Goal: Task Accomplishment & Management: Use online tool/utility

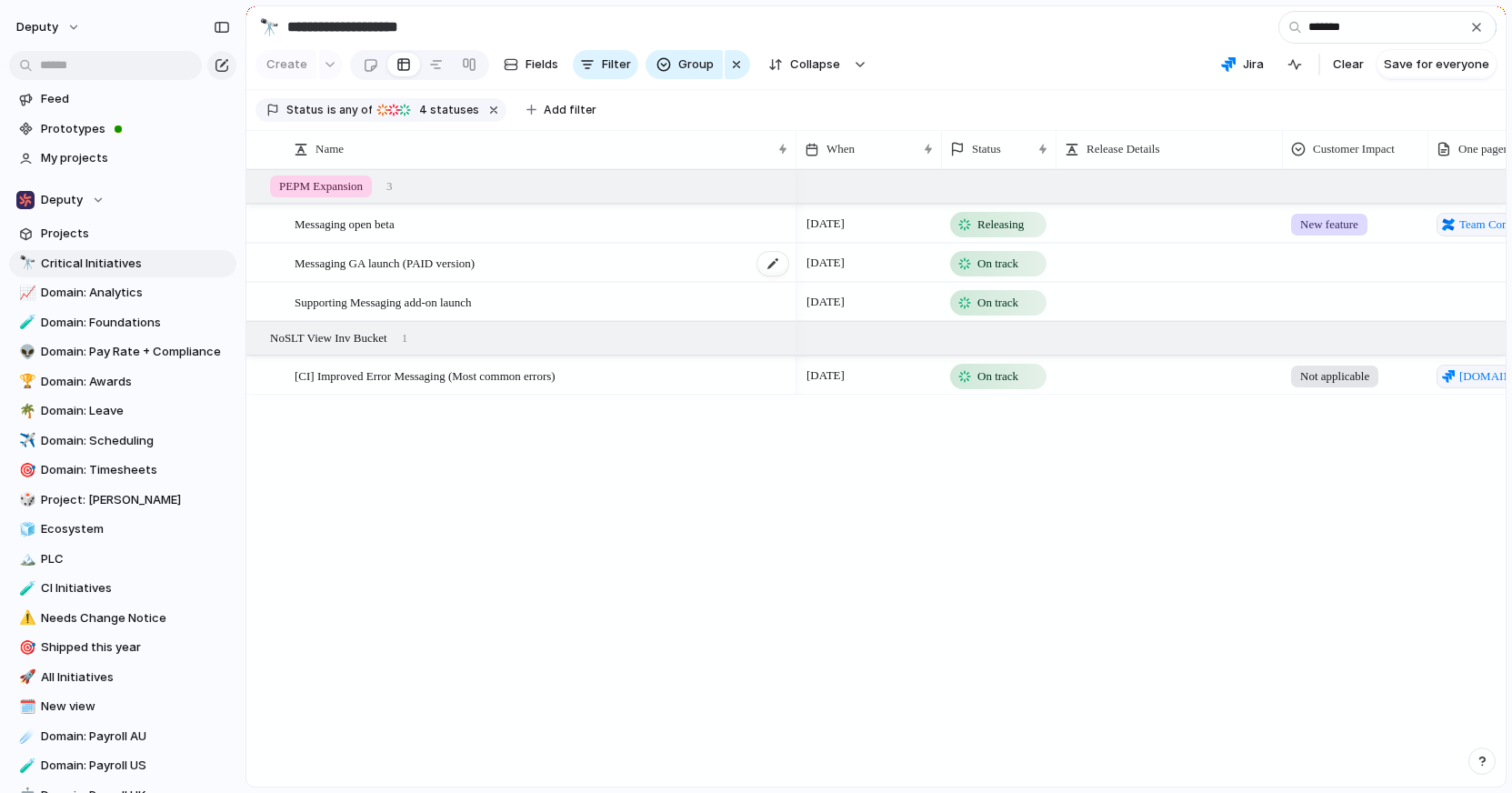
type input "*******"
click at [554, 263] on div "Messaging GA launch (PAID version)" at bounding box center [542, 263] width 496 height 38
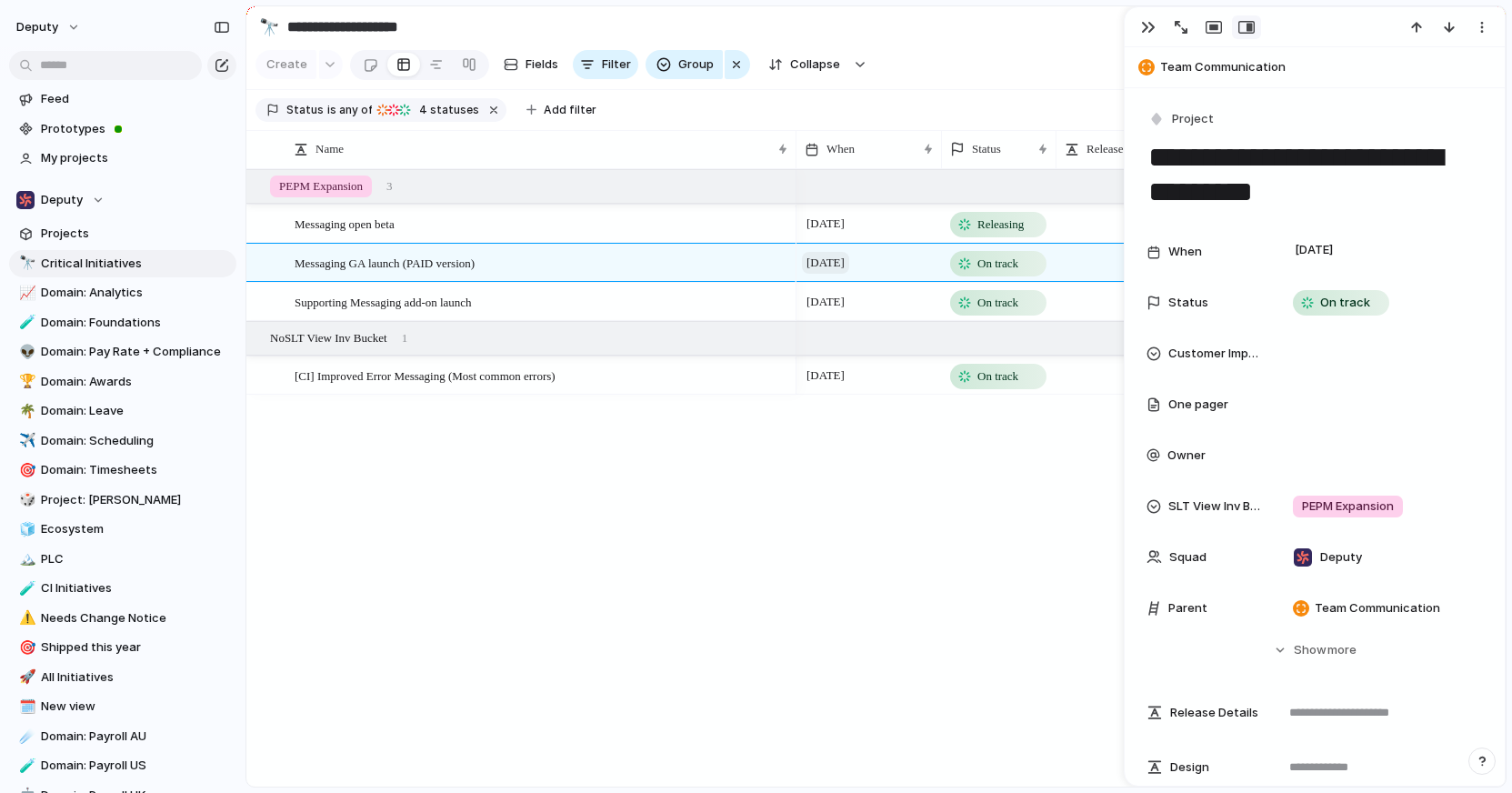
click at [846, 263] on span "[DATE]" at bounding box center [826, 263] width 48 height 22
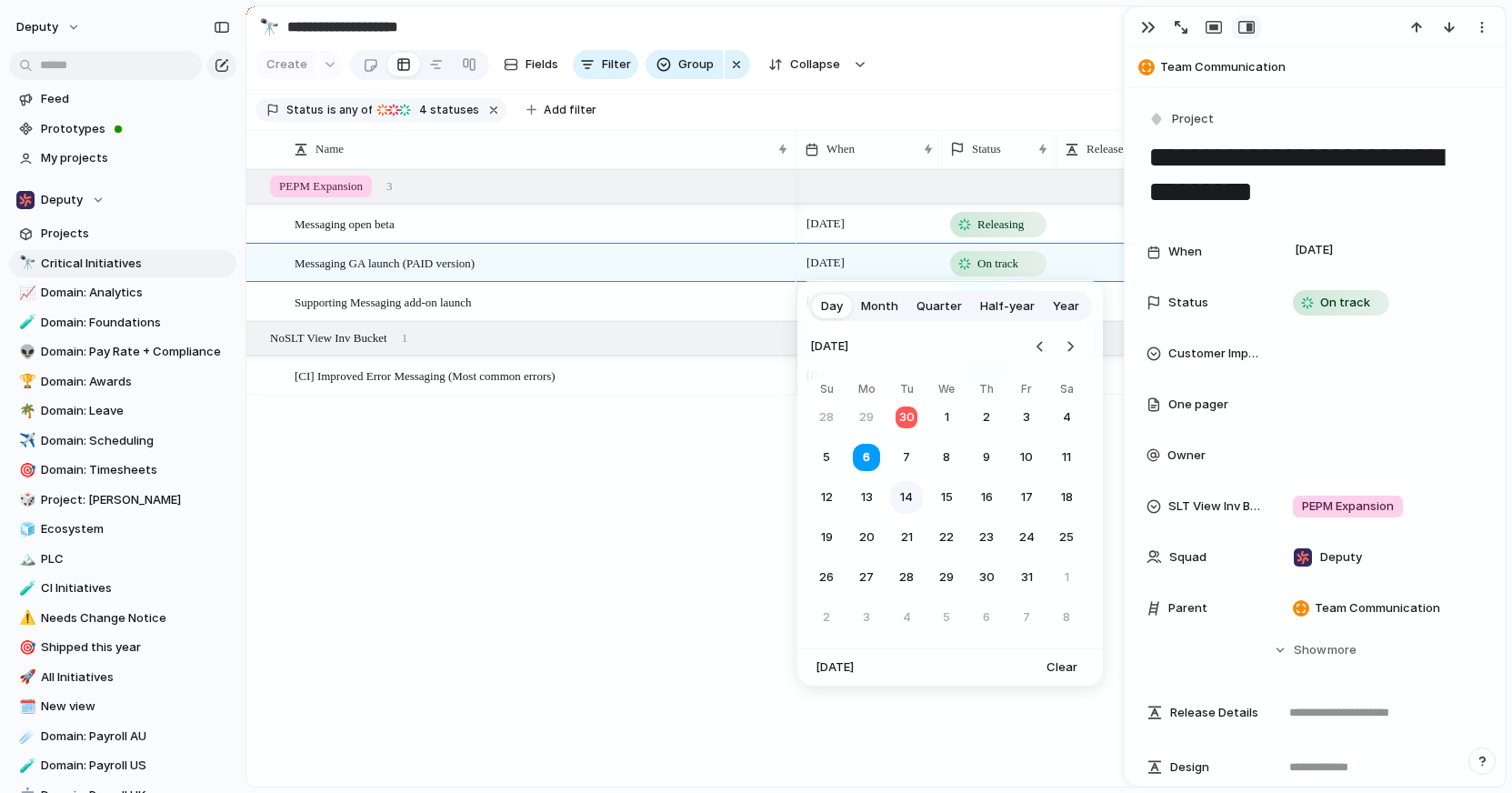
click at [907, 496] on button "14" at bounding box center [907, 498] width 33 height 33
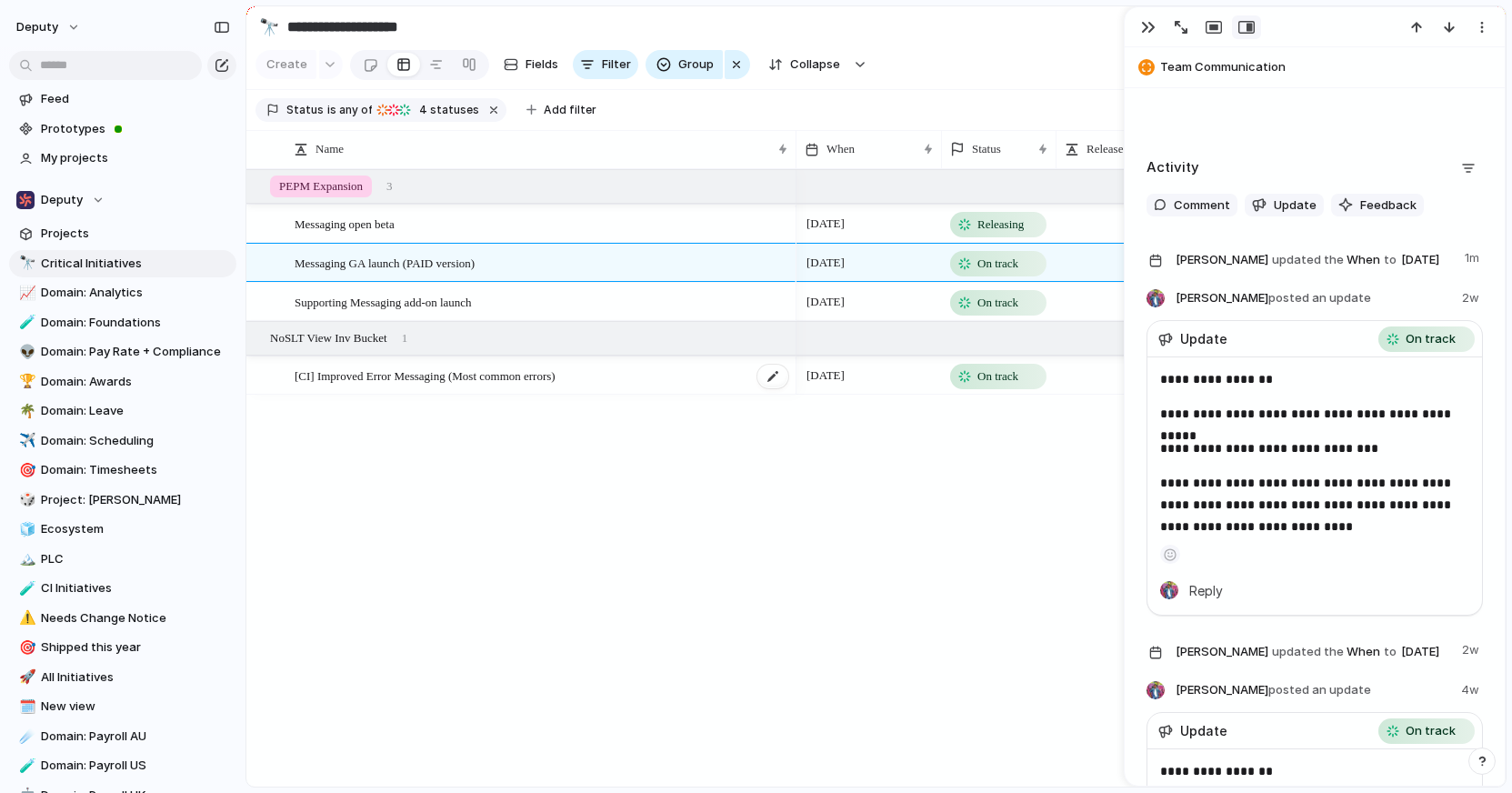
scroll to position [834, 0]
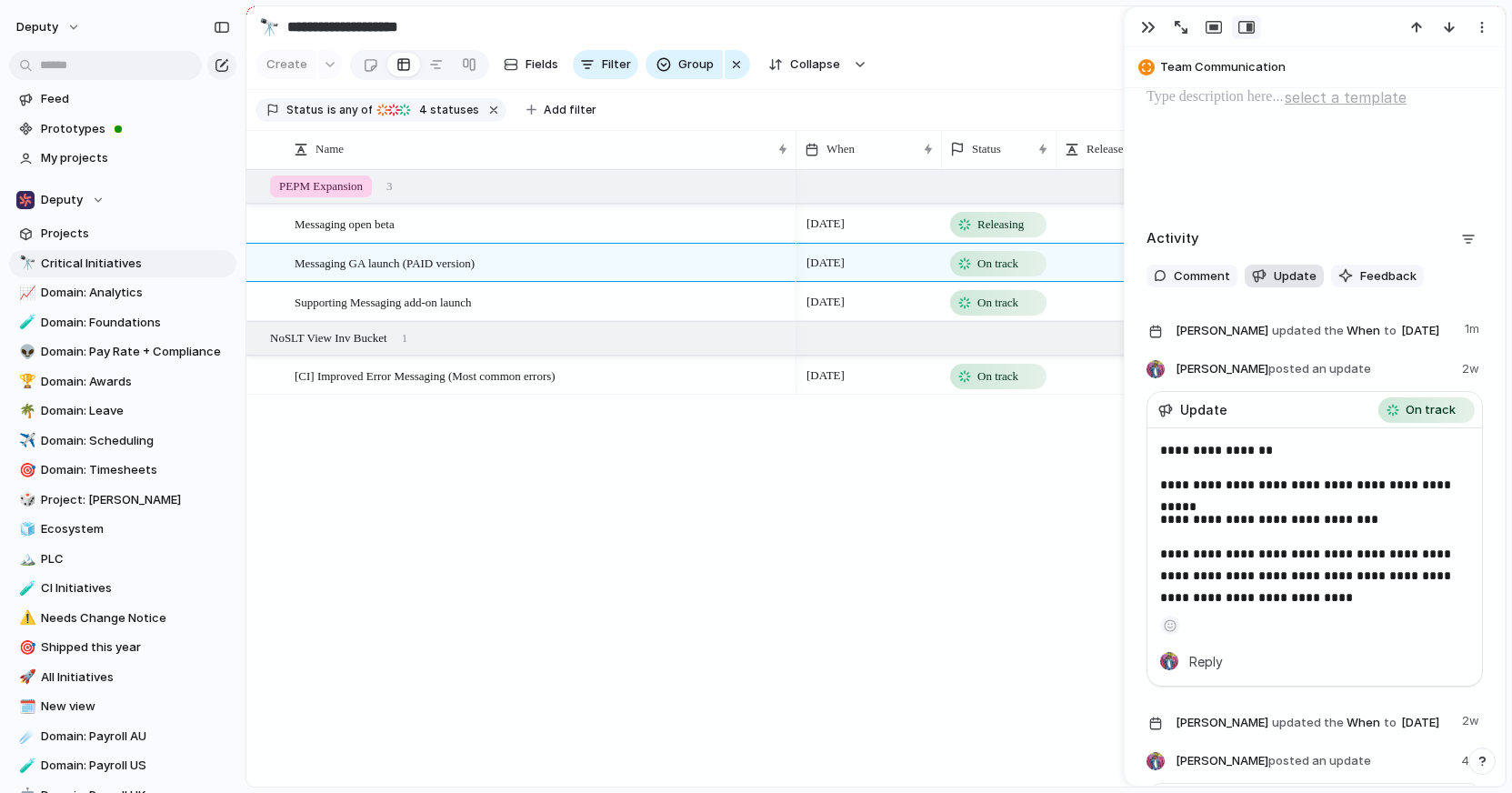
click at [1276, 276] on span "Update" at bounding box center [1295, 277] width 43 height 18
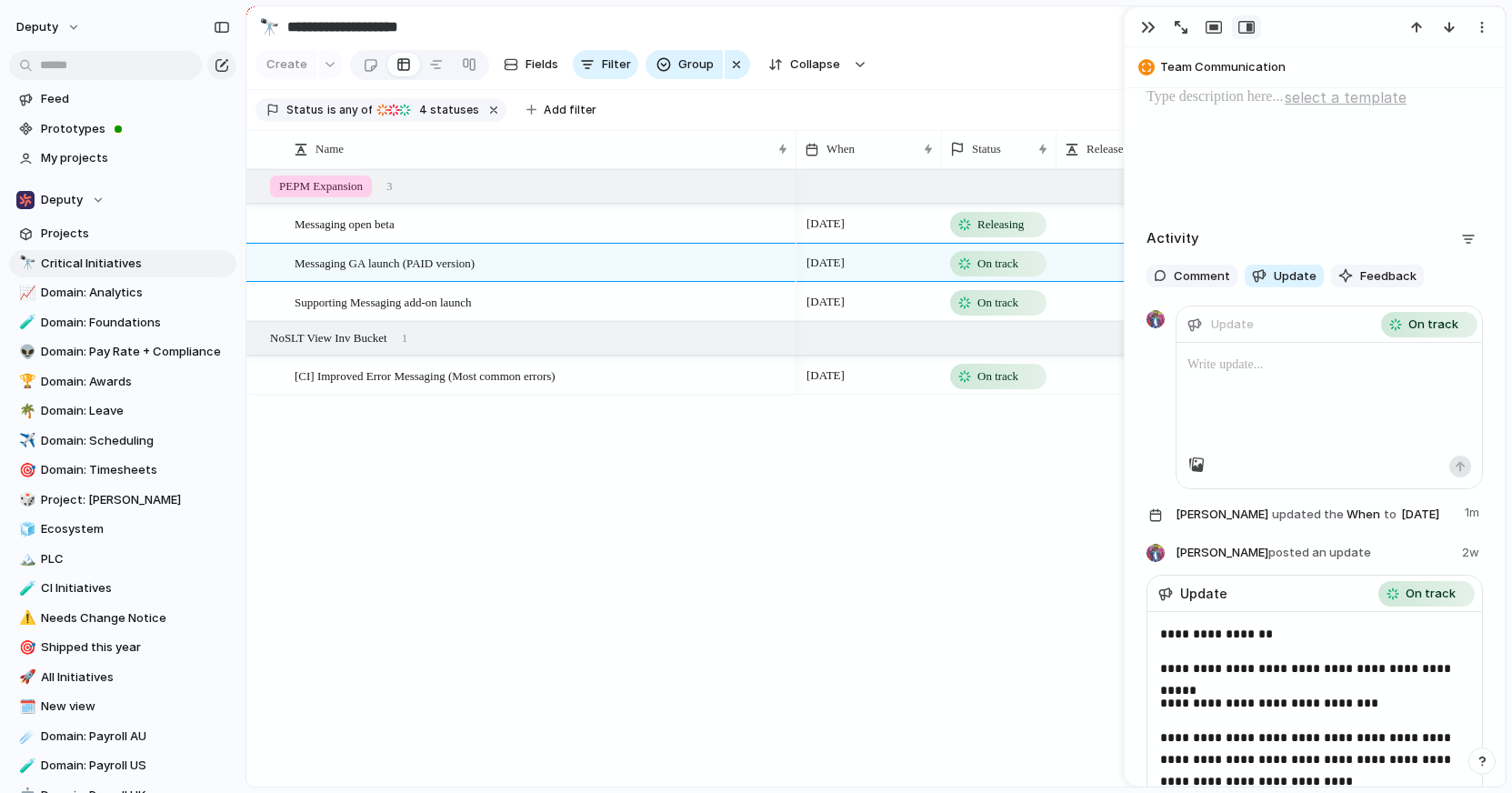
click at [1248, 356] on p at bounding box center [1330, 365] width 284 height 22
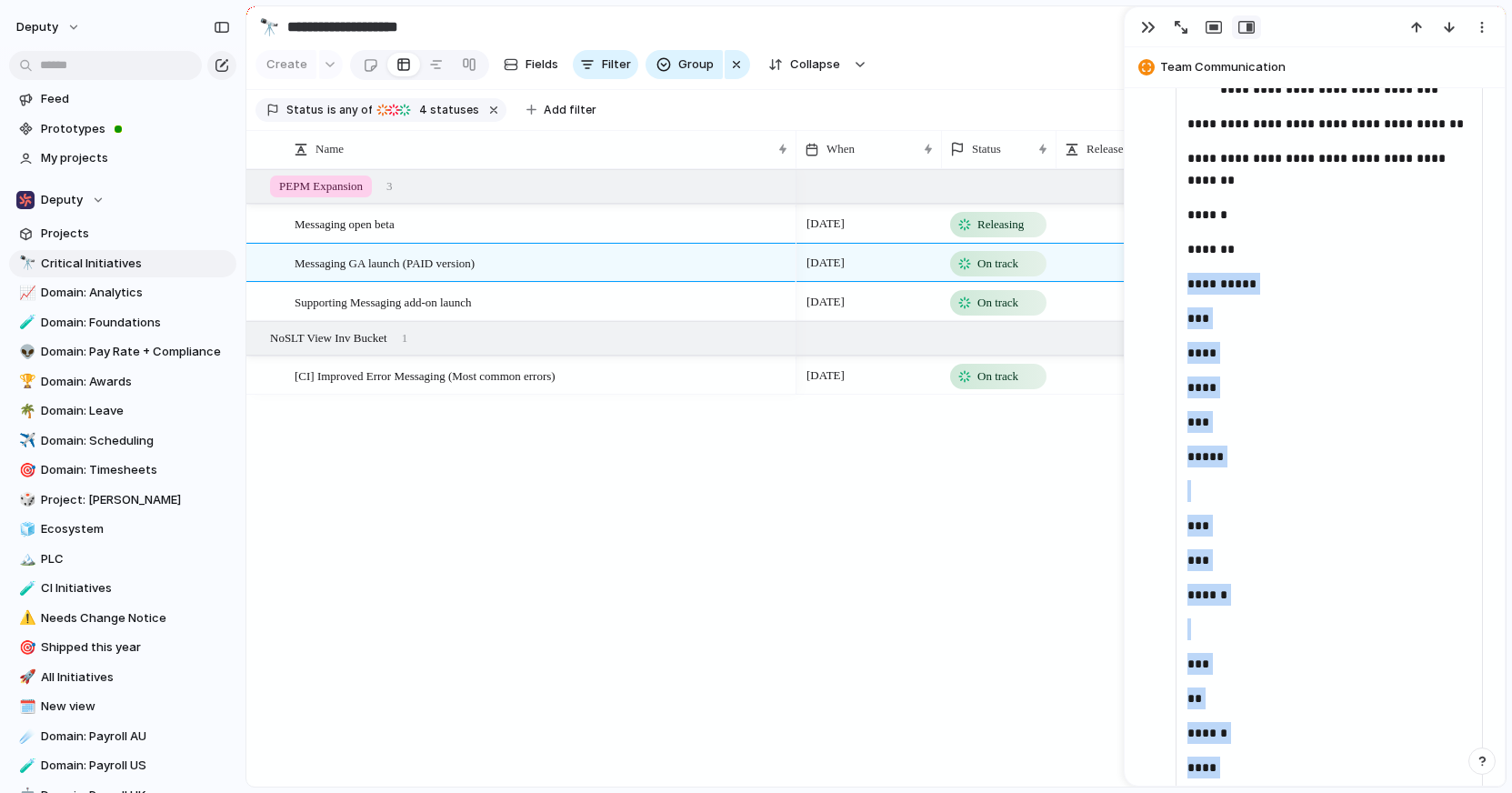
scroll to position [1220, 0]
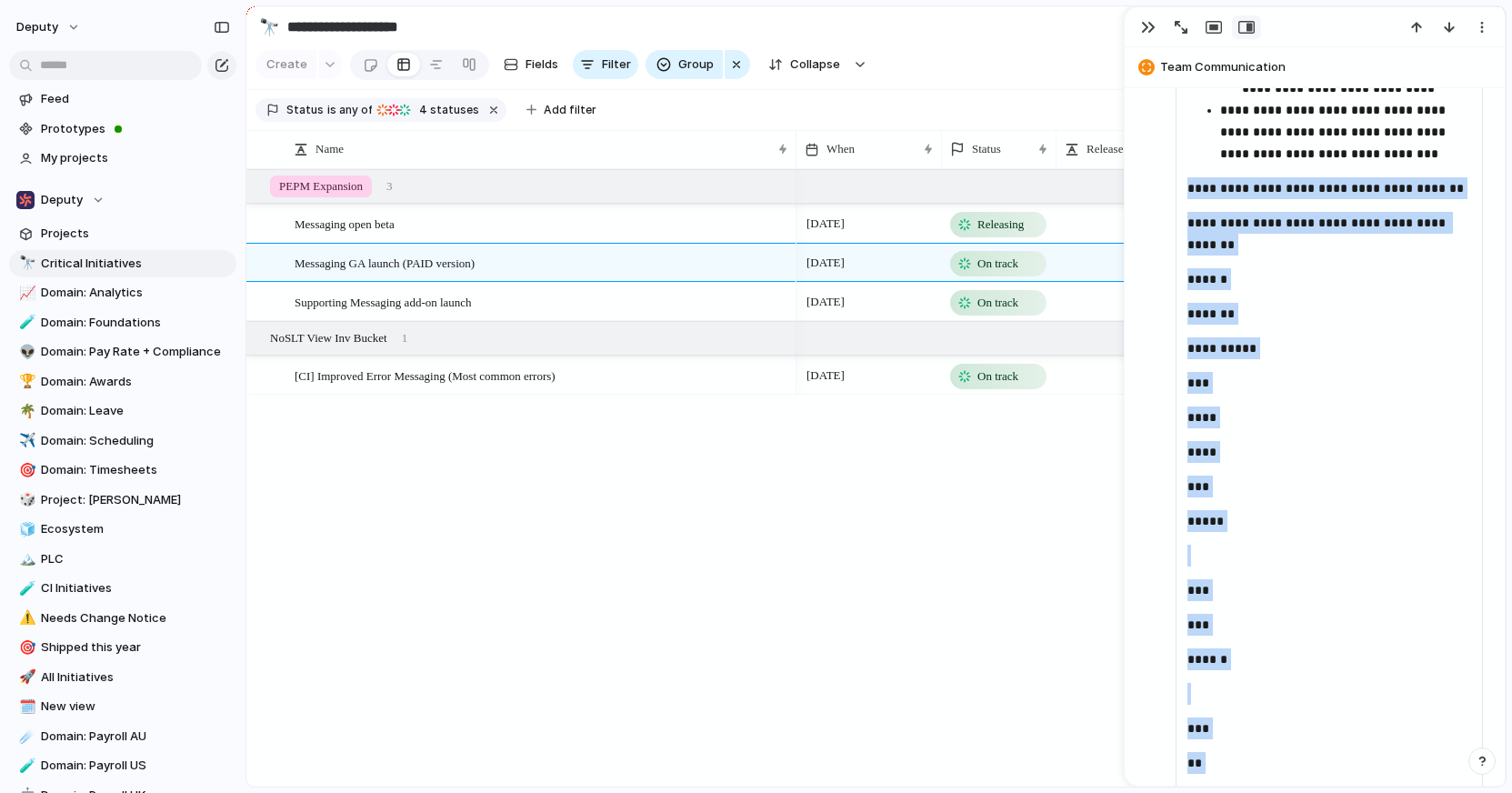
drag, startPoint x: 1238, startPoint y: 627, endPoint x: 1183, endPoint y: 196, distance: 434.5
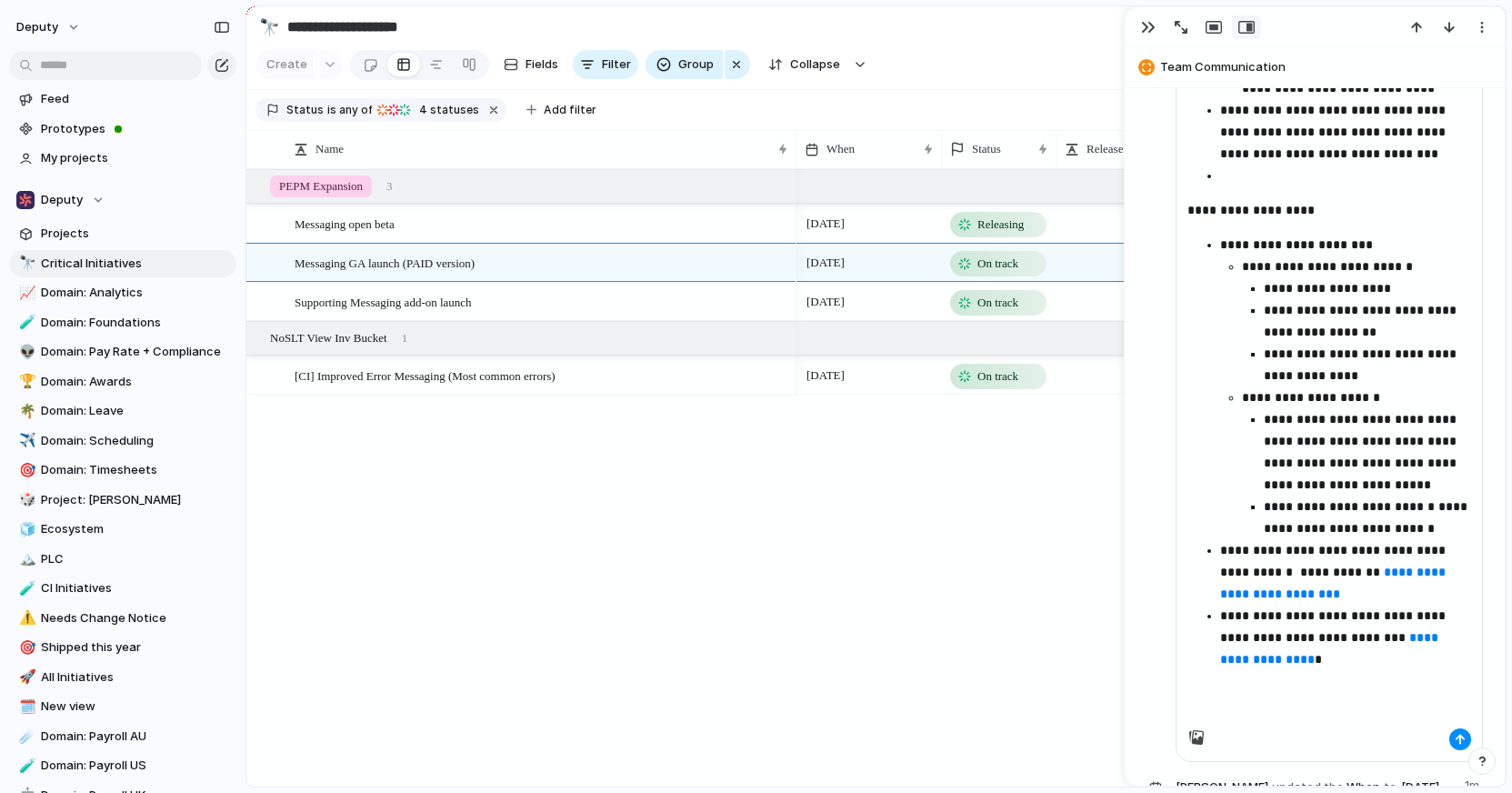
click at [1400, 326] on p "**********" at bounding box center [1368, 322] width 207 height 44
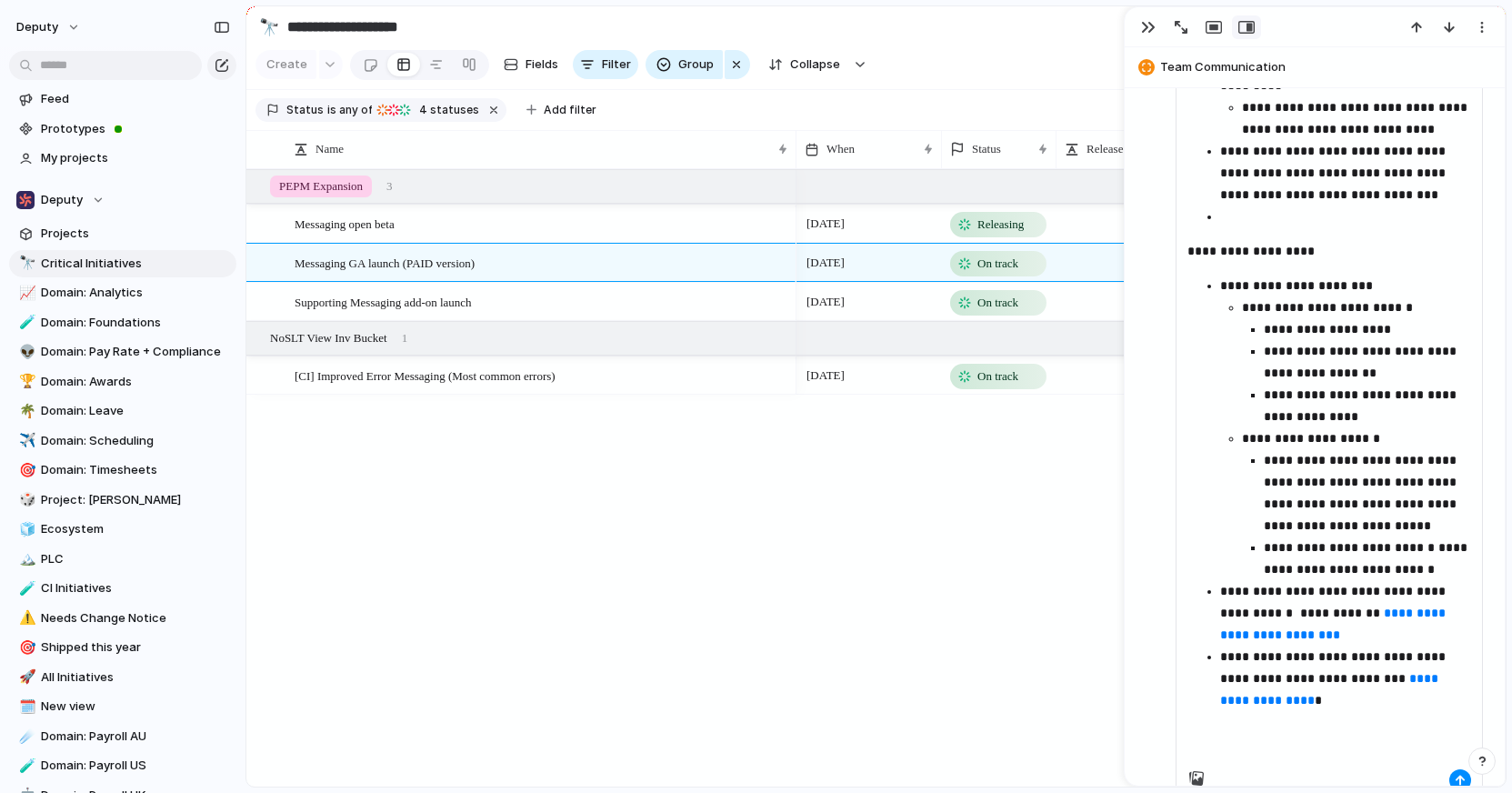
scroll to position [1206, 0]
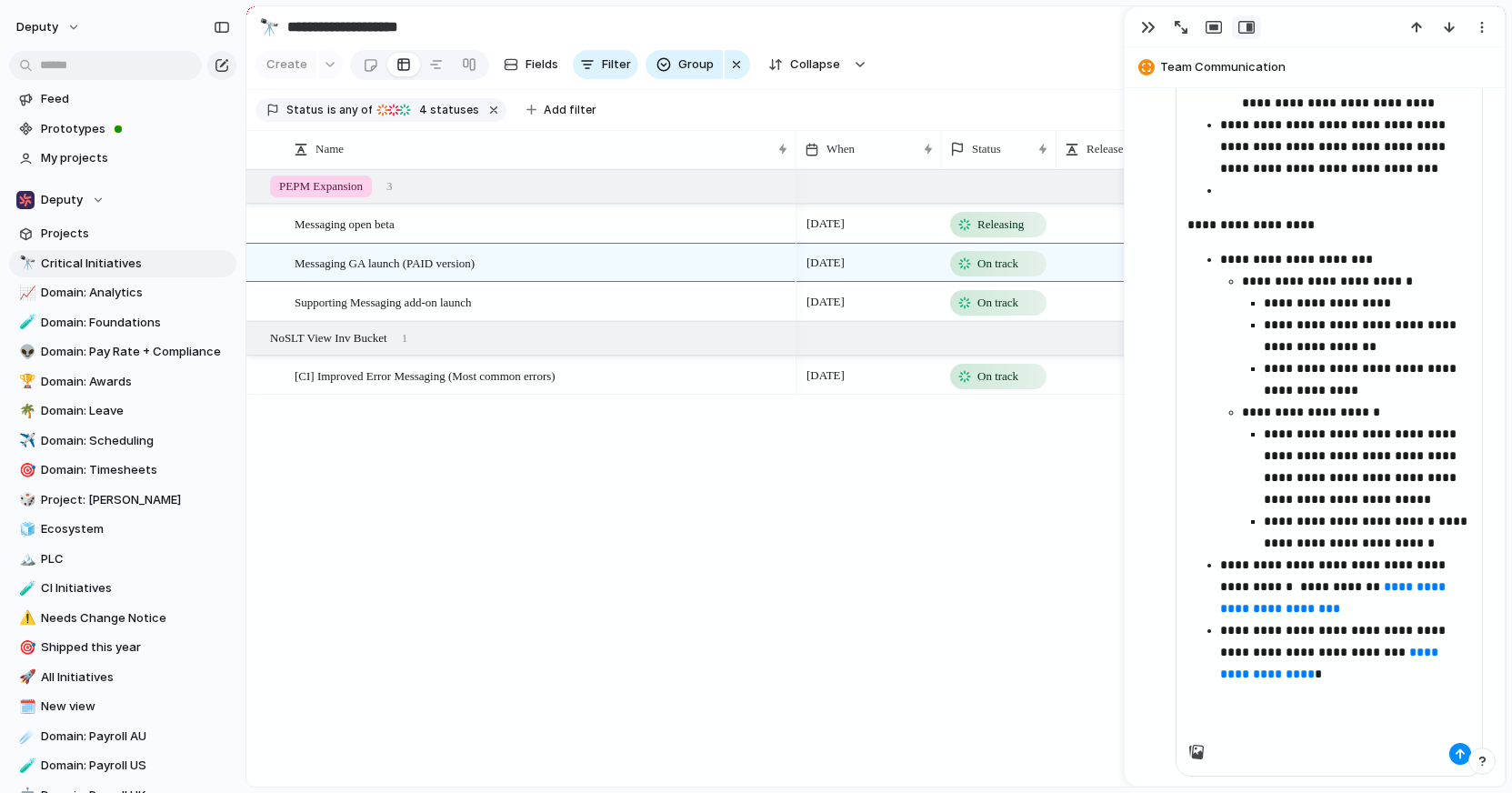
click at [1299, 582] on p "**********" at bounding box center [1346, 586] width 251 height 65
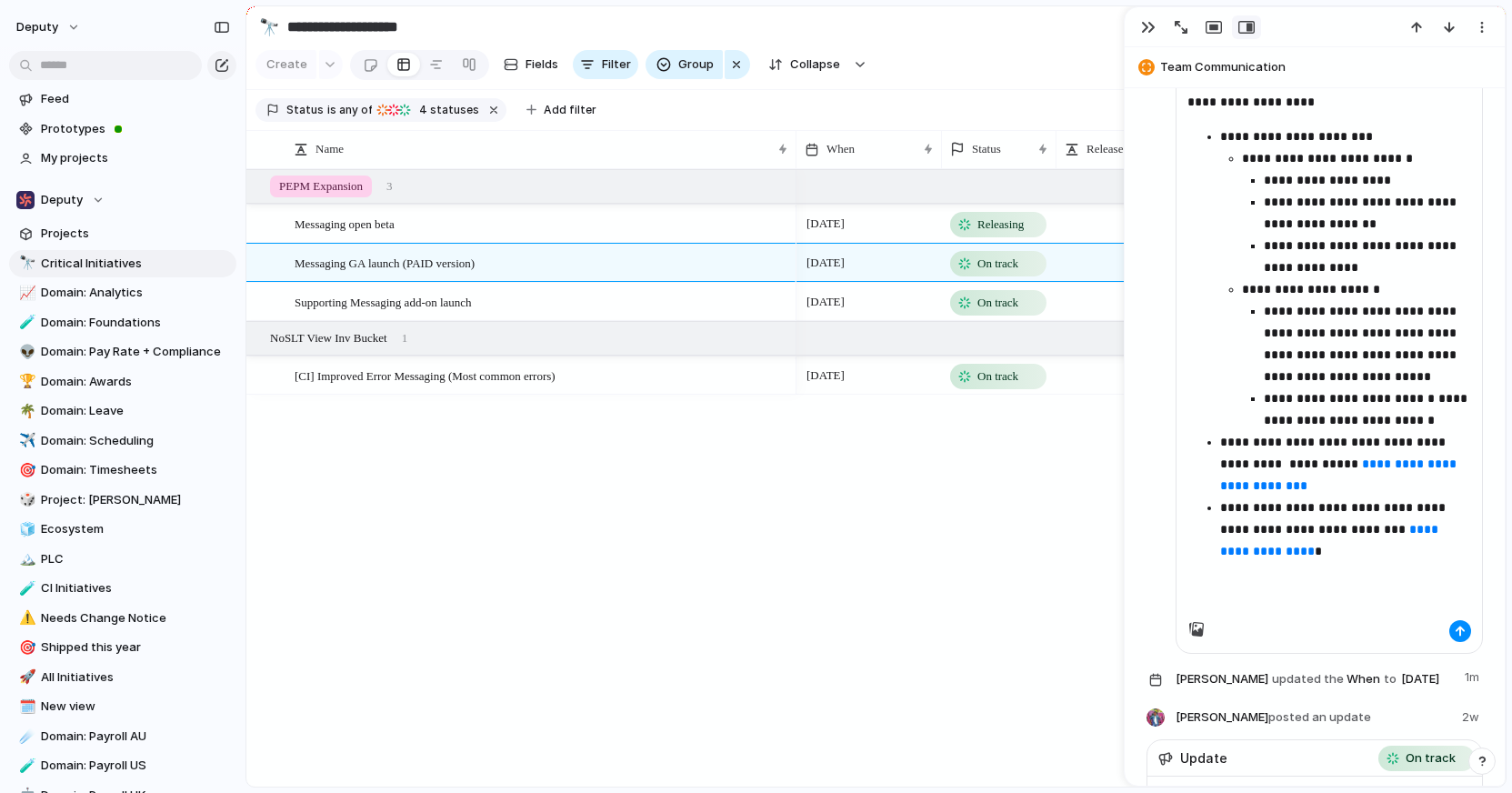
scroll to position [1329, 0]
click at [1463, 629] on div "button" at bounding box center [1461, 631] width 11 height 11
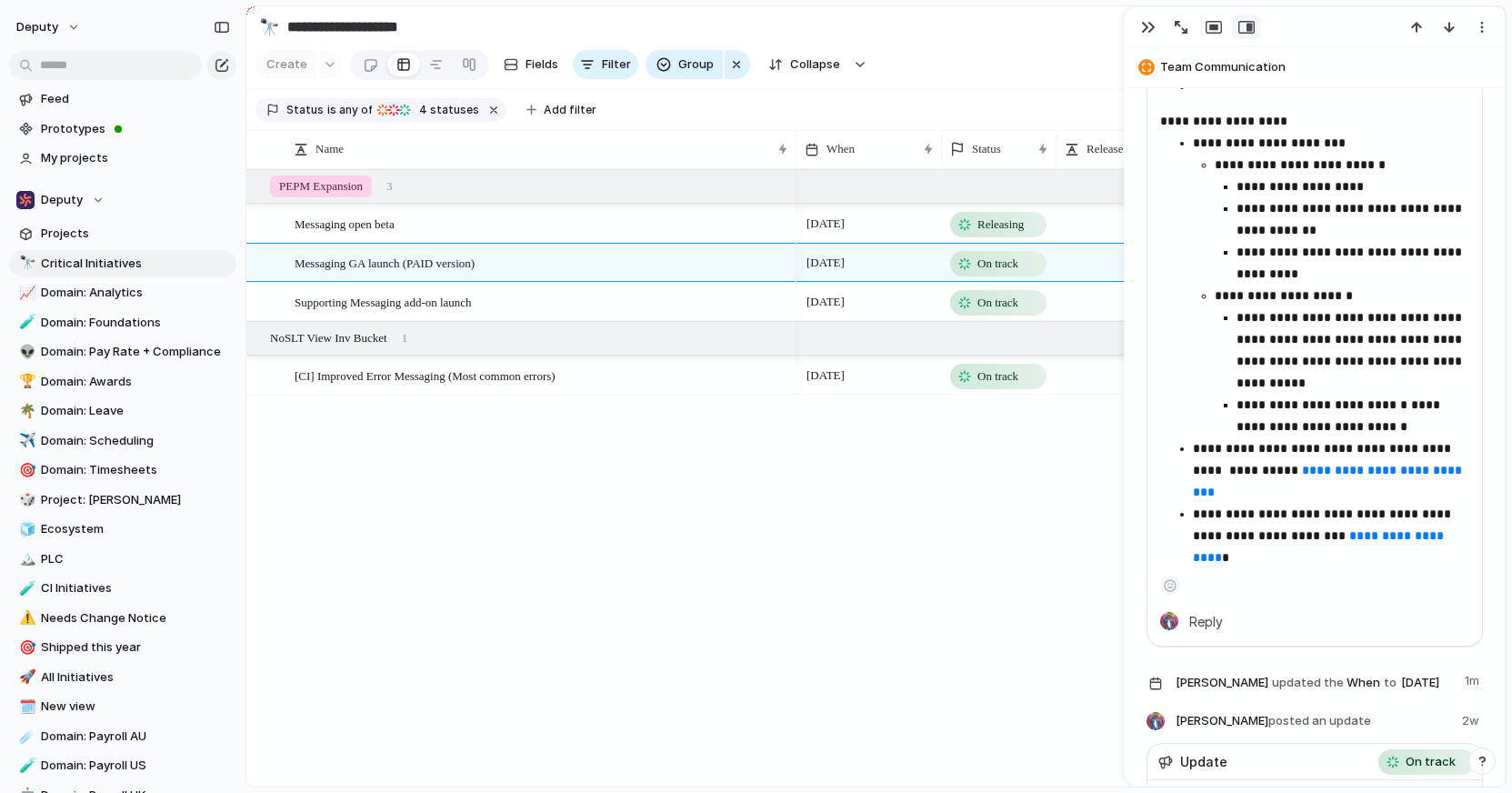
scroll to position [2074, 0]
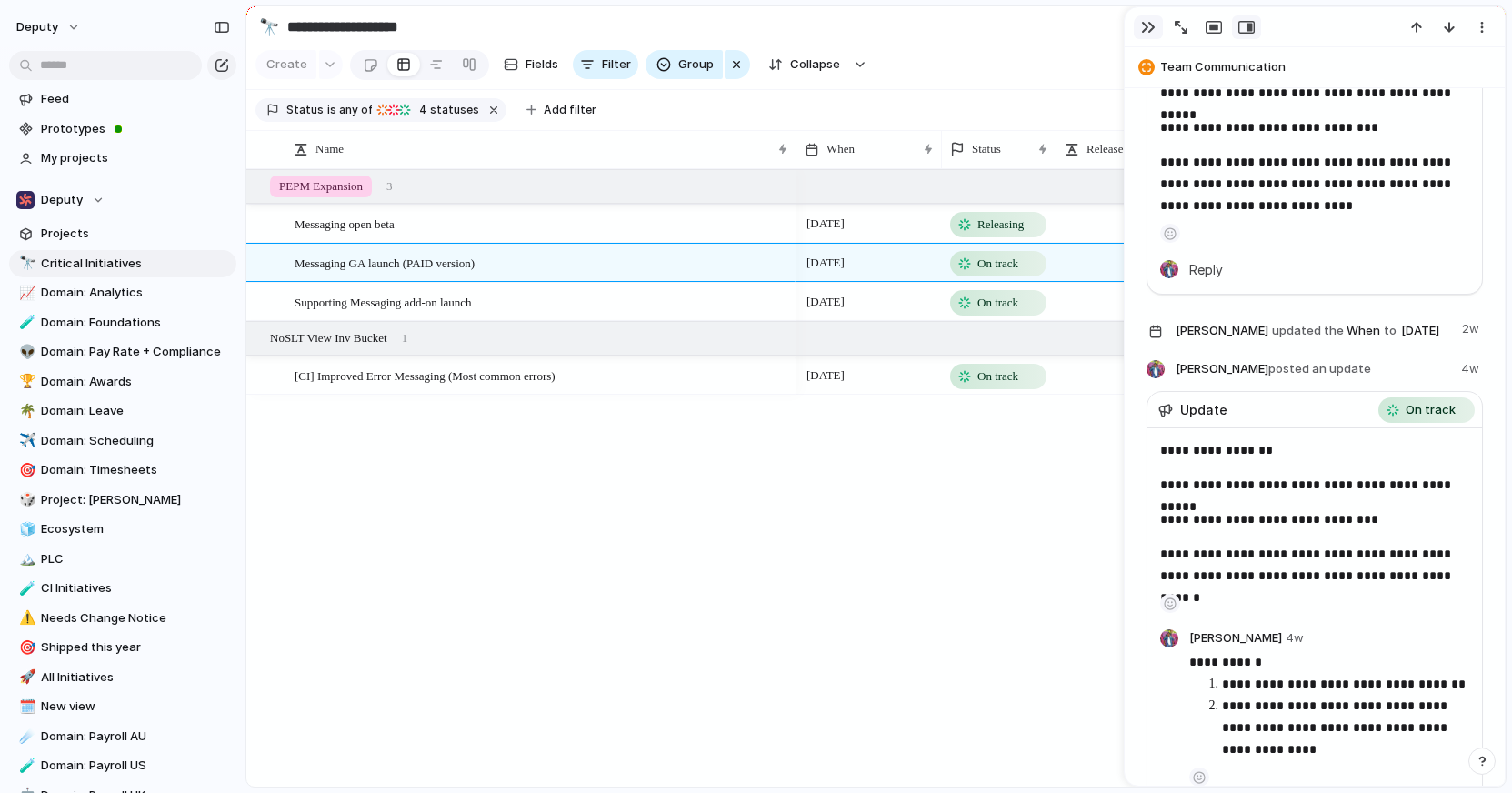
click at [1152, 27] on div "button" at bounding box center [1149, 28] width 15 height 15
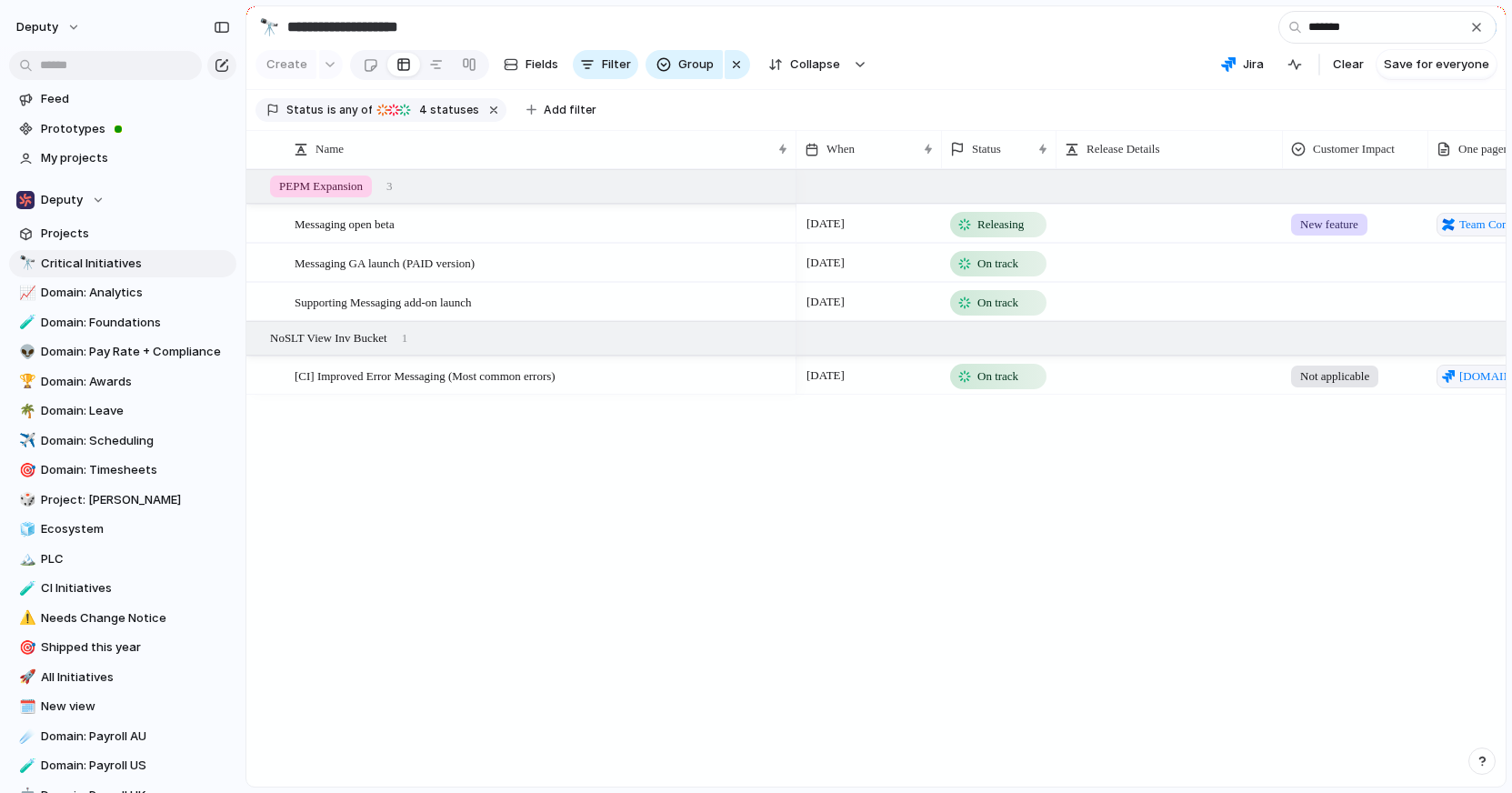
click at [1004, 223] on span "Releasing" at bounding box center [1001, 225] width 47 height 18
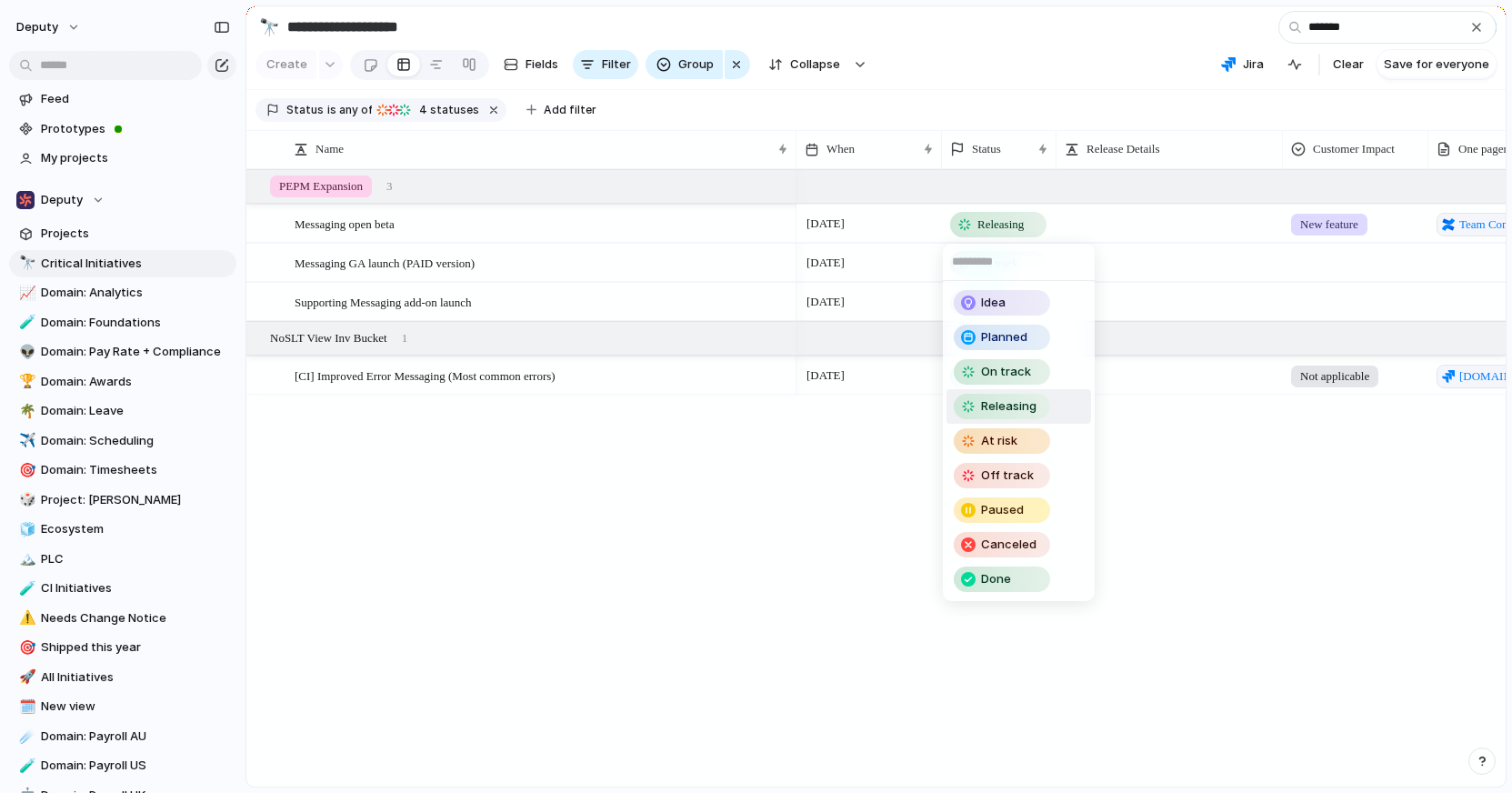
click at [1013, 226] on div "Idea Planned On track Releasing At risk Off track Paused Canceled Done" at bounding box center [756, 396] width 1512 height 793
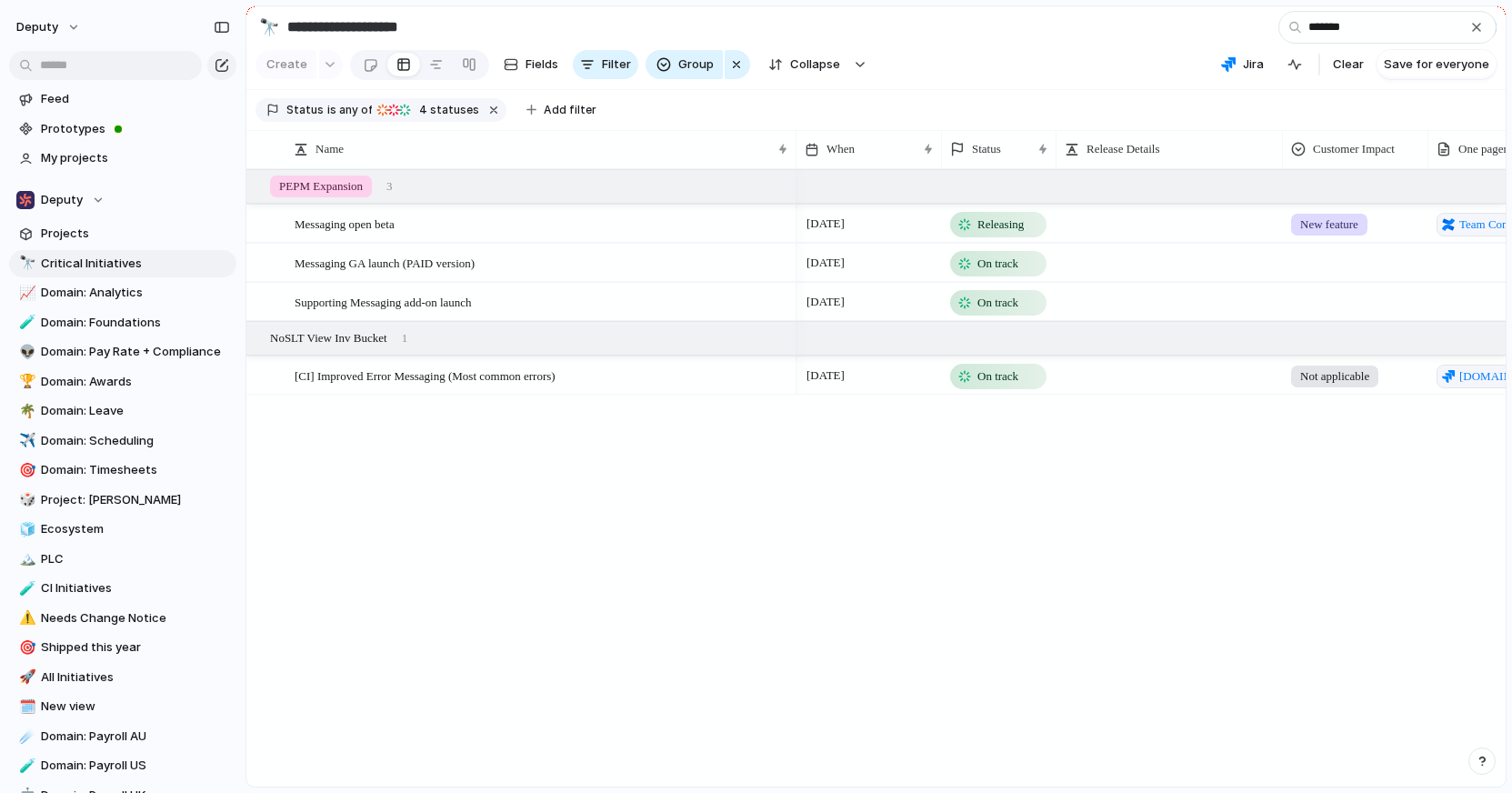
click at [1013, 226] on span "Releasing" at bounding box center [1001, 225] width 47 height 18
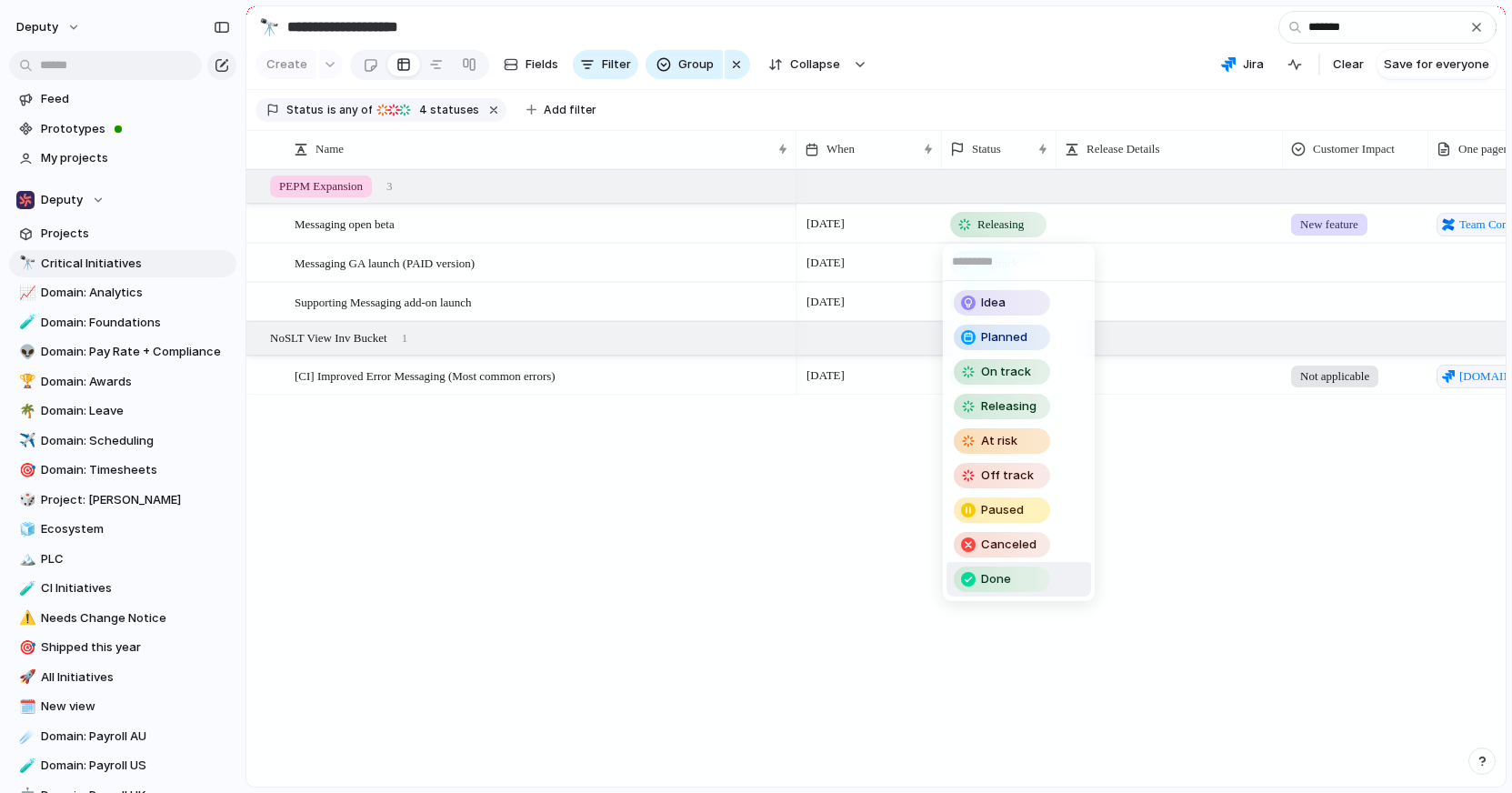
click at [1032, 578] on div "Done" at bounding box center [1002, 579] width 93 height 22
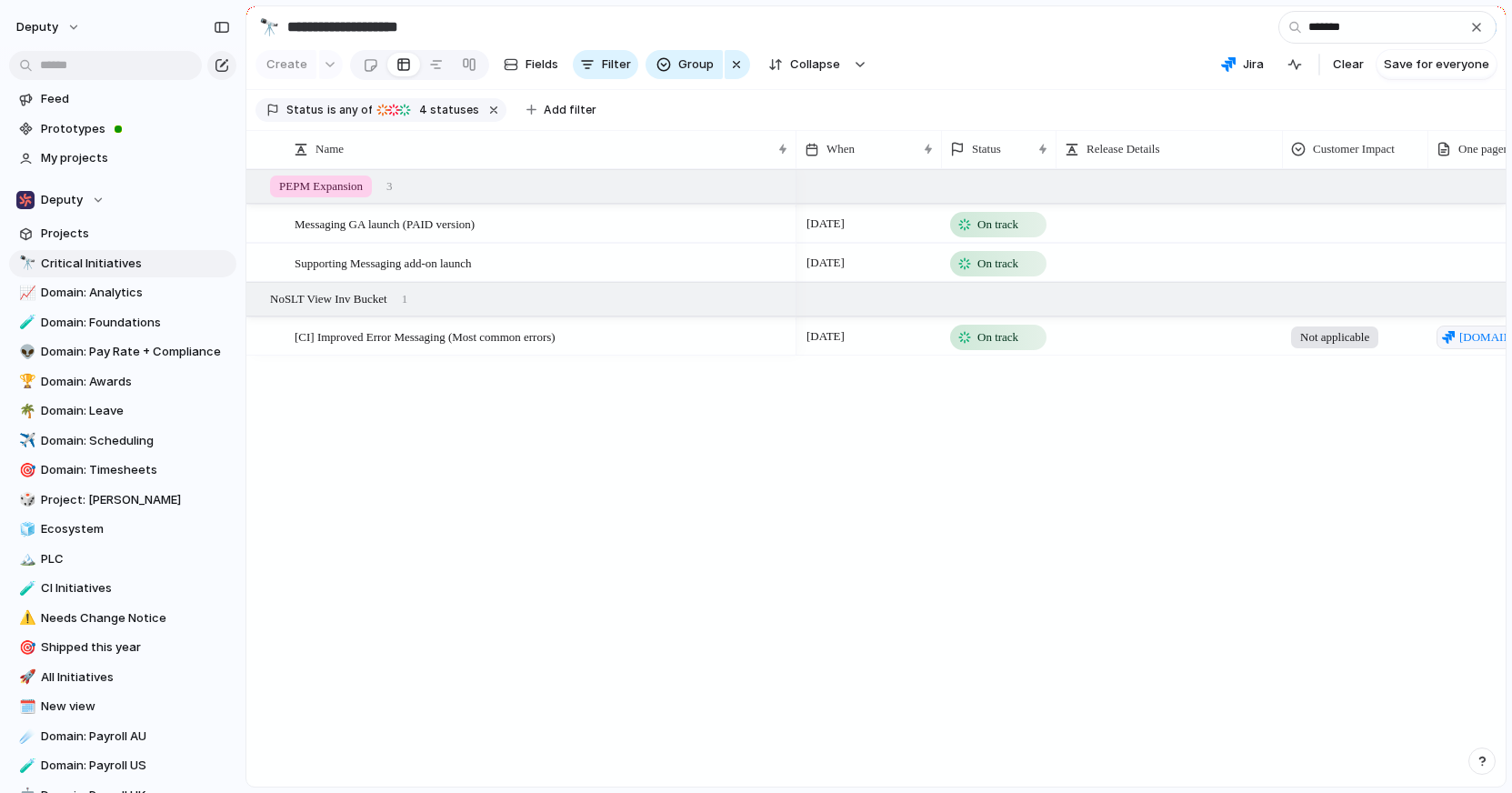
click at [904, 422] on div "[DATE] On track [DATE] On track [PERSON_NAME] [PERSON_NAME] [DATE] On track Not…" at bounding box center [1151, 479] width 709 height 618
